Goal: Information Seeking & Learning: Learn about a topic

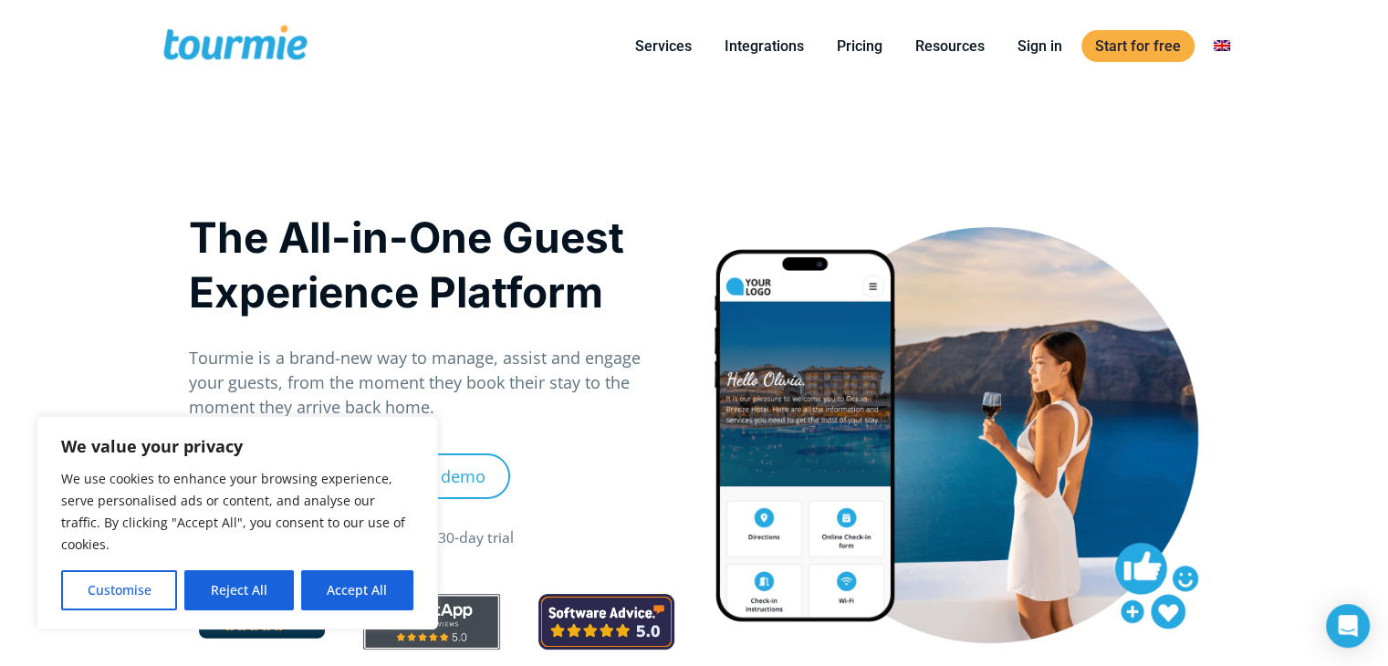
click at [1336, 118] on div "Primary Menu Close Services For Hotels Online Check-in Digital Guest Directory …" at bounding box center [694, 88] width 1388 height 177
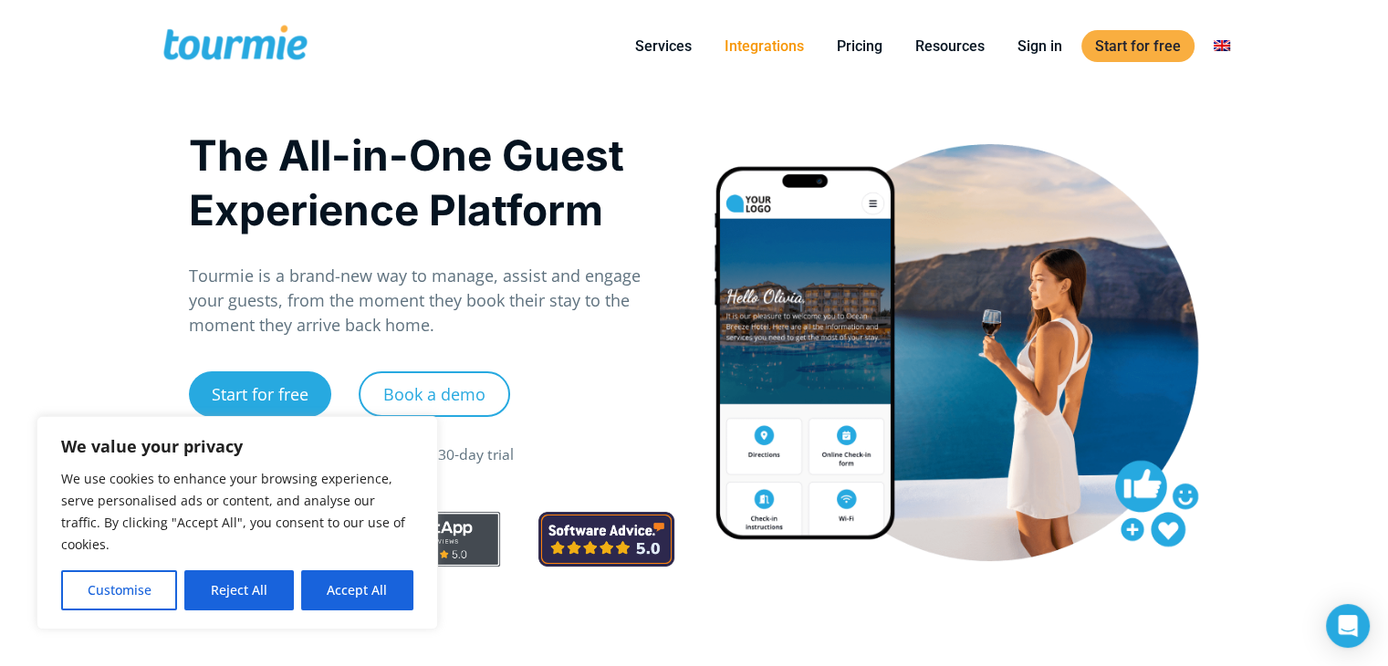
click at [767, 45] on link "Integrations" at bounding box center [764, 46] width 107 height 23
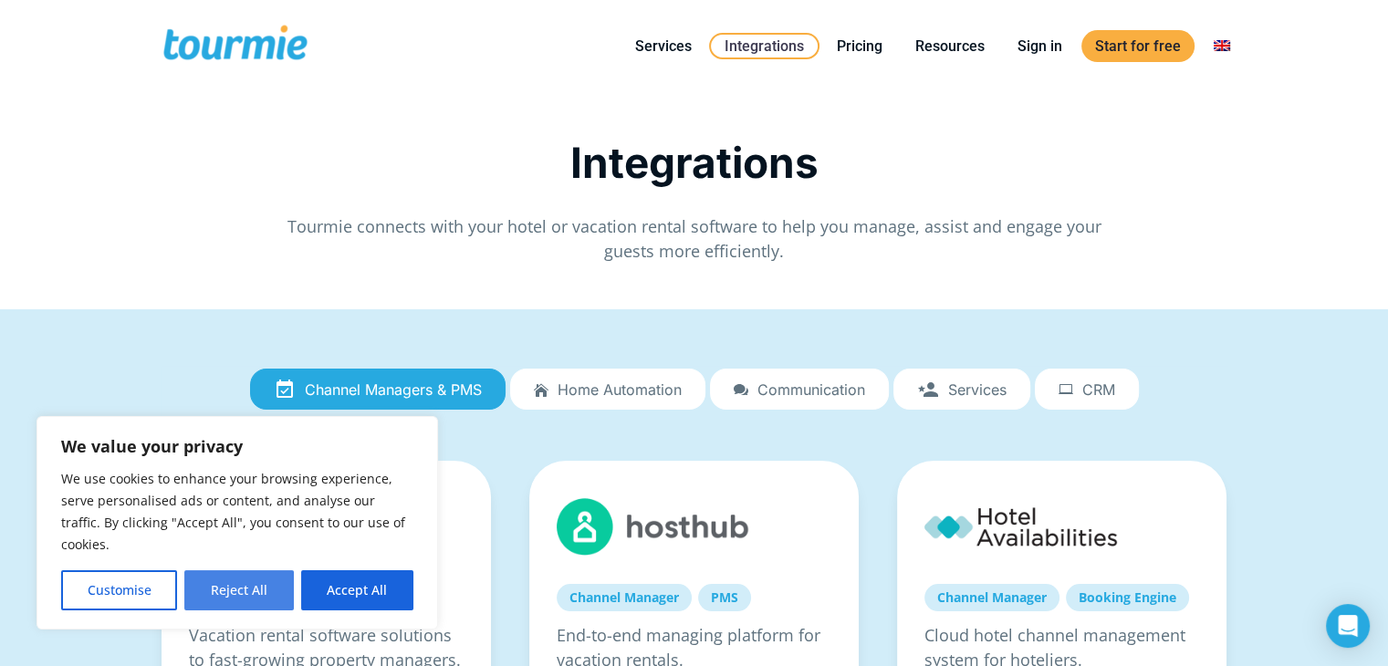
click at [241, 581] on button "Reject All" at bounding box center [238, 590] width 109 height 40
